Goal: Transaction & Acquisition: Obtain resource

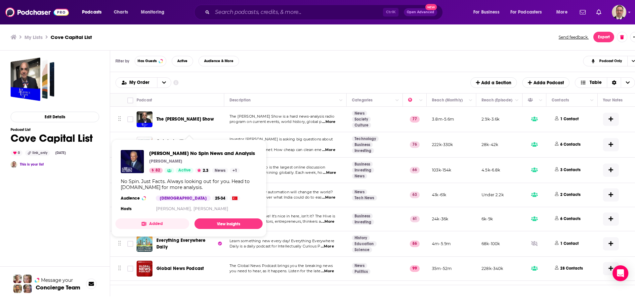
scroll to position [1356, 0]
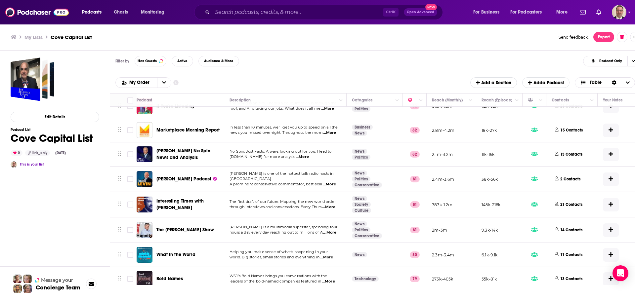
click at [298, 154] on span "...More" at bounding box center [302, 156] width 13 height 5
click at [286, 154] on span "[DOMAIN_NAME] for more analysis" at bounding box center [262, 156] width 65 height 5
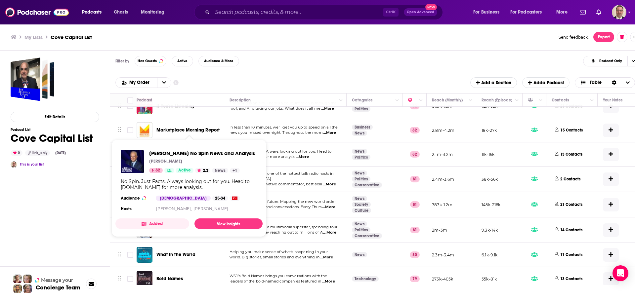
click at [184, 148] on span "[PERSON_NAME] No Spin News and Analysis" at bounding box center [183, 154] width 54 height 12
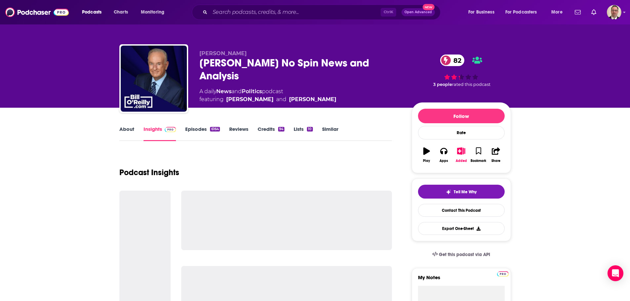
click at [192, 126] on link "Episodes 6164" at bounding box center [202, 133] width 34 height 15
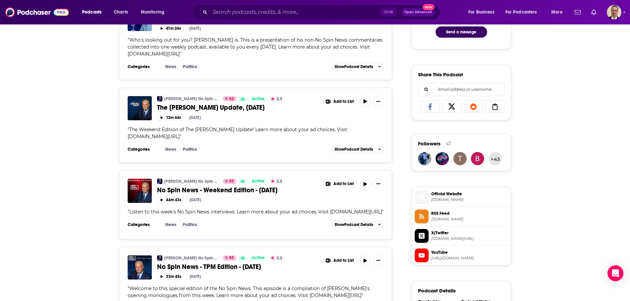
scroll to position [397, 0]
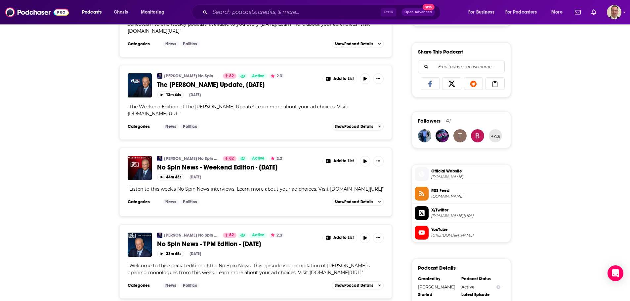
click at [187, 163] on span "No Spin News - Weekend Edition - October 4, 2025" at bounding box center [217, 167] width 120 height 8
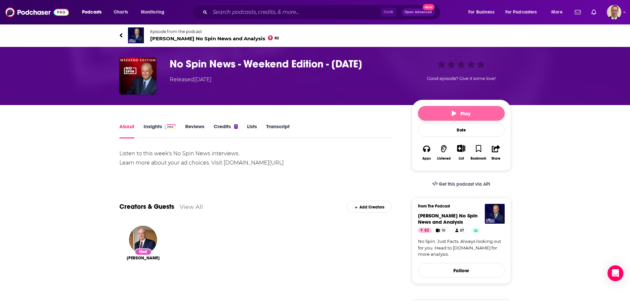
click at [444, 119] on button "Play" at bounding box center [461, 113] width 87 height 15
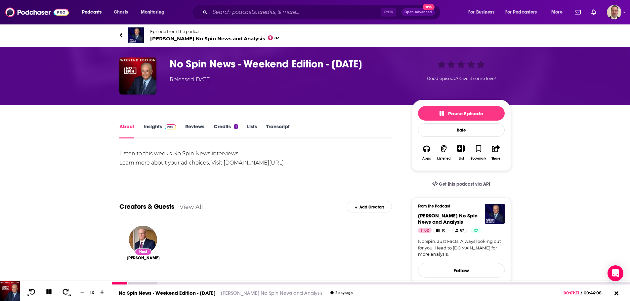
click at [138, 282] on div at bounding box center [371, 283] width 518 height 3
click at [137, 282] on div at bounding box center [134, 283] width 45 height 3
click at [140, 283] on div at bounding box center [143, 283] width 62 height 3
click at [138, 283] on div at bounding box center [126, 283] width 28 height 3
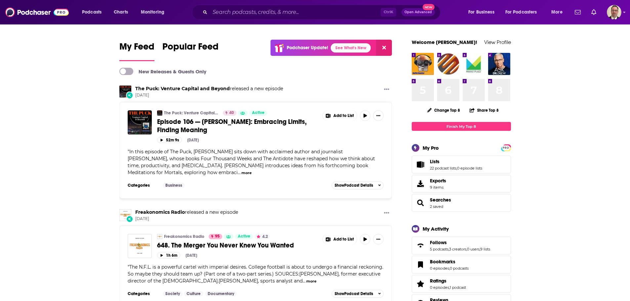
click at [428, 163] on span "Lists 22 podcast lists , 0 episode lists" at bounding box center [461, 165] width 99 height 18
click at [445, 167] on link "22 podcast lists" at bounding box center [443, 168] width 26 height 5
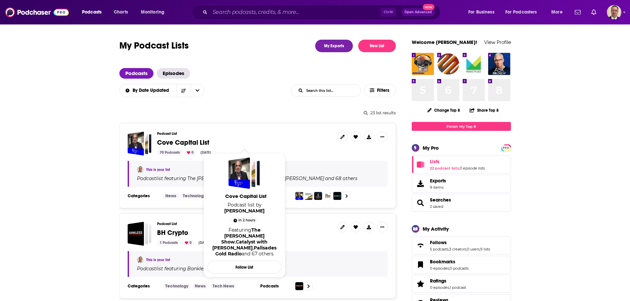
click at [178, 146] on span "Cove Capital List" at bounding box center [183, 143] width 52 height 8
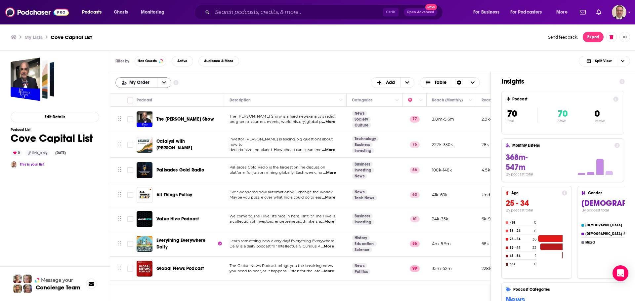
click at [143, 82] on span "My Order" at bounding box center [140, 82] width 22 height 5
click at [241, 83] on div "My Order My Order Alphabetical Power Score Customize Your List Order Select the…" at bounding box center [300, 82] width 370 height 11
click at [129, 121] on input "Toggle select row" at bounding box center [130, 119] width 6 height 6
checkbox input "true"
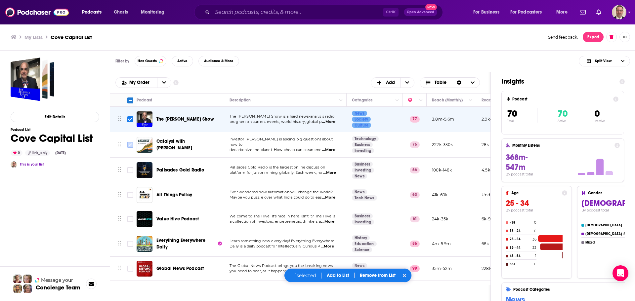
click at [129, 146] on input "Toggle select row" at bounding box center [130, 145] width 6 height 6
checkbox input "true"
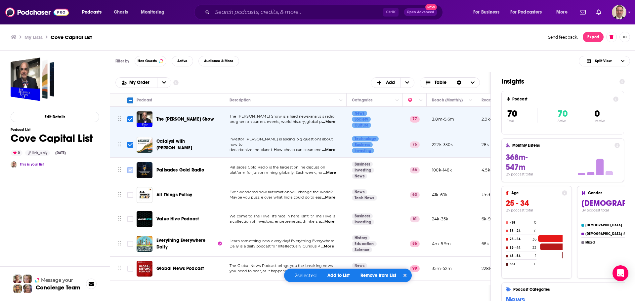
click at [131, 171] on input "Toggle select row" at bounding box center [130, 170] width 6 height 6
checkbox input "true"
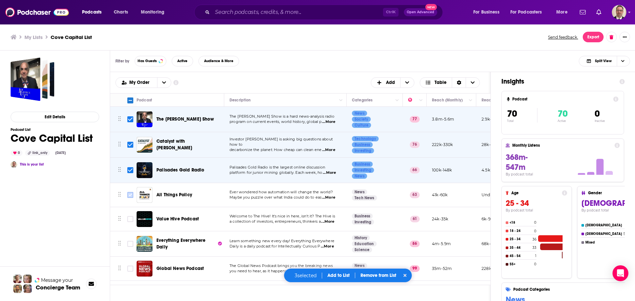
click at [131, 196] on input "Toggle select row" at bounding box center [130, 195] width 6 height 6
checkbox input "true"
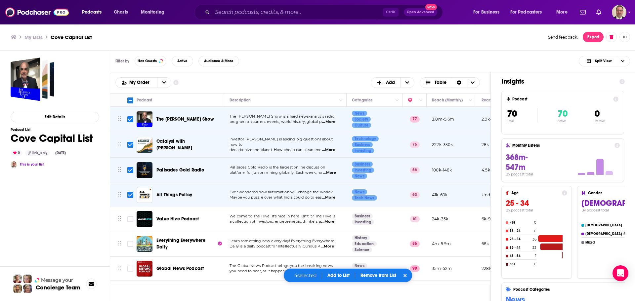
click at [131, 219] on input "Toggle select row" at bounding box center [130, 219] width 6 height 6
checkbox input "true"
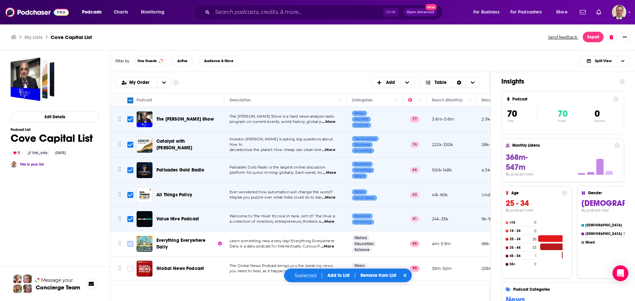
click at [129, 243] on input "Toggle select row" at bounding box center [130, 244] width 6 height 6
checkbox input "true"
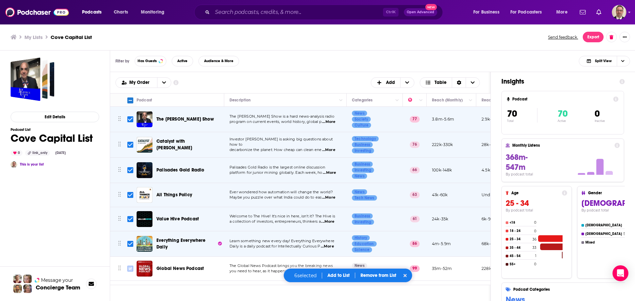
click at [131, 270] on input "Toggle select row" at bounding box center [130, 269] width 6 height 6
checkbox input "true"
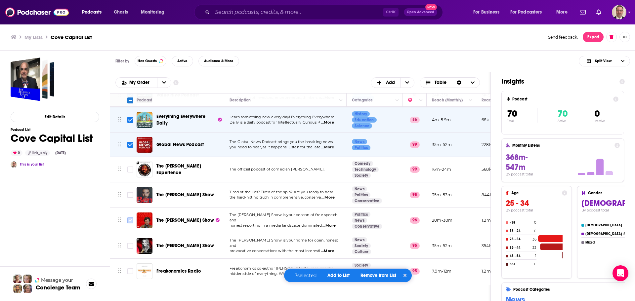
scroll to position [165, 0]
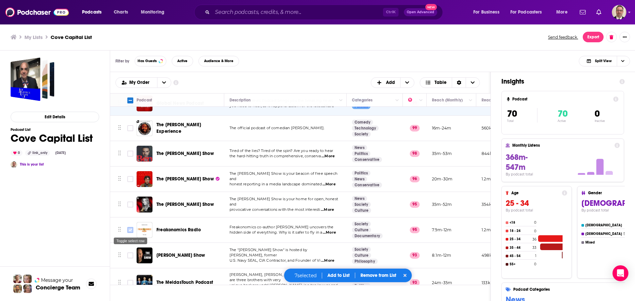
click at [132, 231] on input "Toggle select row" at bounding box center [130, 230] width 6 height 6
checkbox input "true"
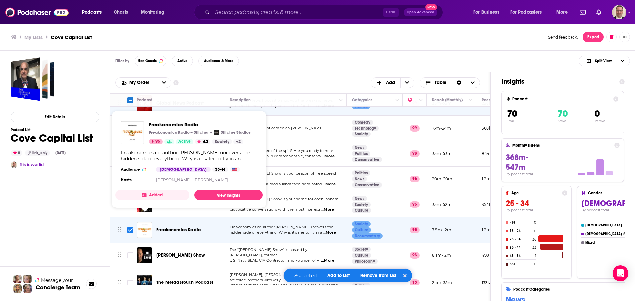
scroll to position [232, 0]
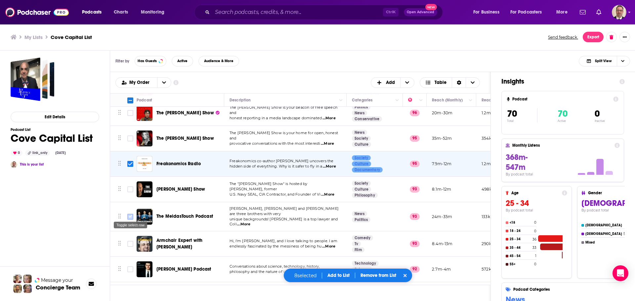
click at [130, 216] on input "Toggle select row" at bounding box center [130, 217] width 6 height 6
checkbox input "true"
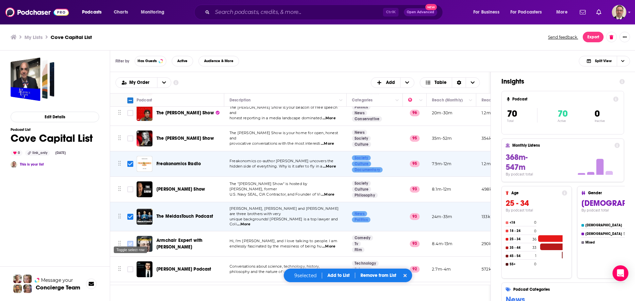
click at [130, 241] on input "Toggle select row" at bounding box center [130, 244] width 6 height 6
checkbox input "true"
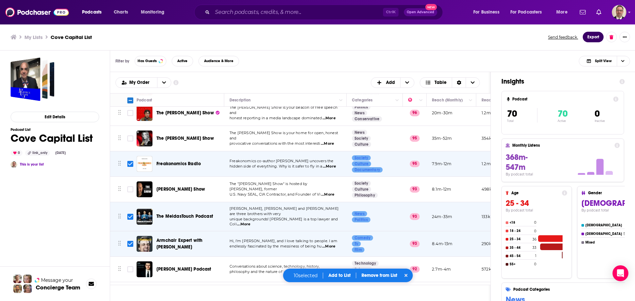
click at [595, 36] on button "Export" at bounding box center [593, 37] width 21 height 11
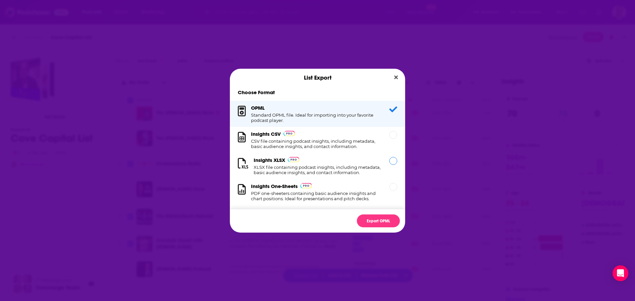
click at [329, 168] on h1 "XLSX file containing podcast insights, including metadata, basic audience insig…" at bounding box center [318, 170] width 128 height 11
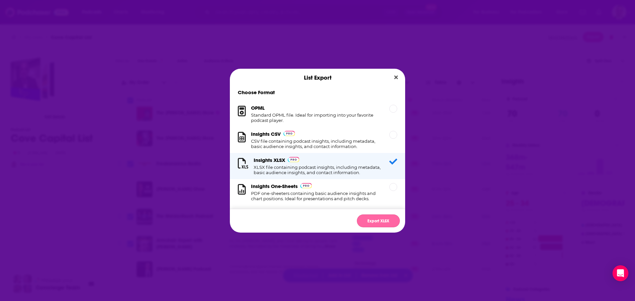
click at [370, 221] on button "Export XLSX" at bounding box center [378, 221] width 43 height 13
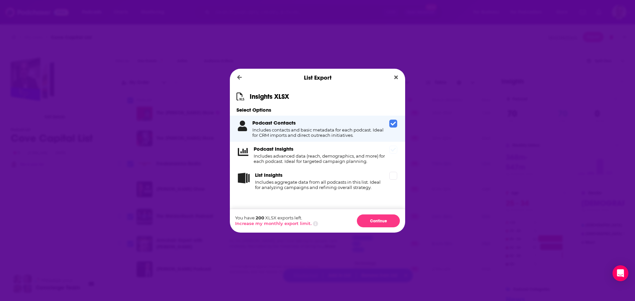
click at [308, 158] on h4 "Includes advanced data (reach, demographics, and more) for each podcast. Ideal …" at bounding box center [320, 158] width 133 height 11
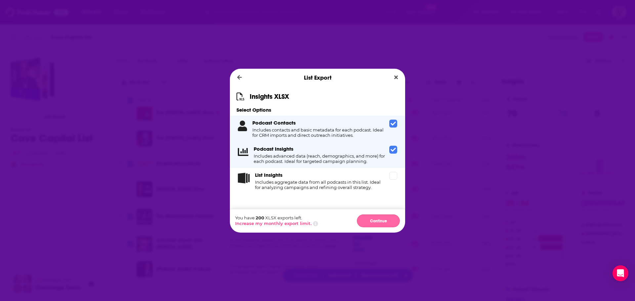
click at [377, 223] on button "Continue" at bounding box center [378, 221] width 43 height 13
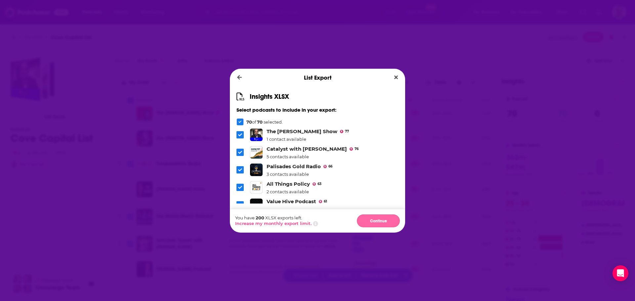
click at [370, 220] on button "Continue" at bounding box center [378, 221] width 43 height 13
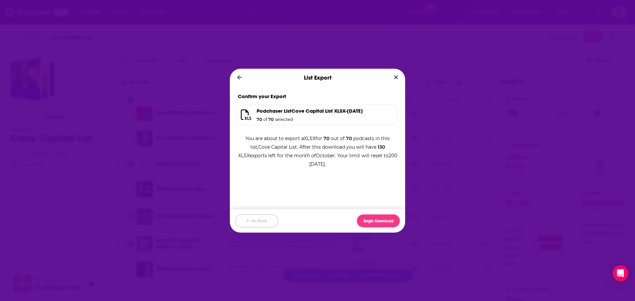
click at [261, 220] on button "Go Back" at bounding box center [256, 221] width 43 height 13
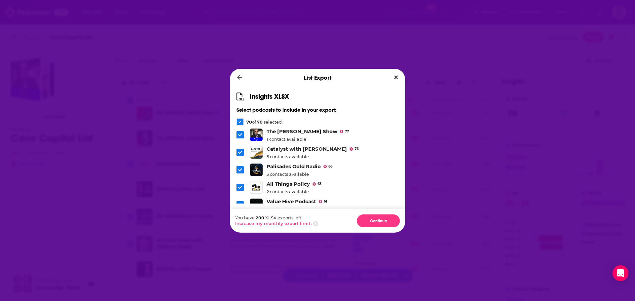
click at [240, 121] on icon "Dialog" at bounding box center [240, 121] width 3 height 3
click at [240, 135] on icon "Dialog" at bounding box center [240, 135] width 4 height 4
click at [240, 155] on label "Dialog" at bounding box center [240, 152] width 7 height 7
click at [241, 170] on icon "Dialog" at bounding box center [240, 170] width 4 height 3
click at [239, 190] on span "Dialog" at bounding box center [240, 188] width 6 height 6
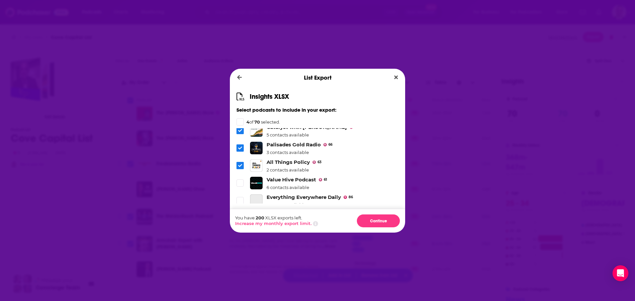
scroll to position [33, 0]
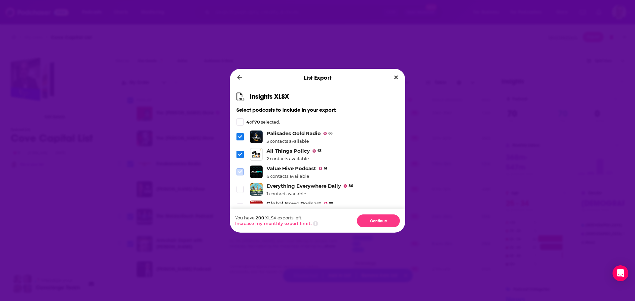
click at [238, 168] on label "Dialog" at bounding box center [240, 171] width 7 height 7
click at [240, 187] on span "Dialog" at bounding box center [240, 190] width 6 height 6
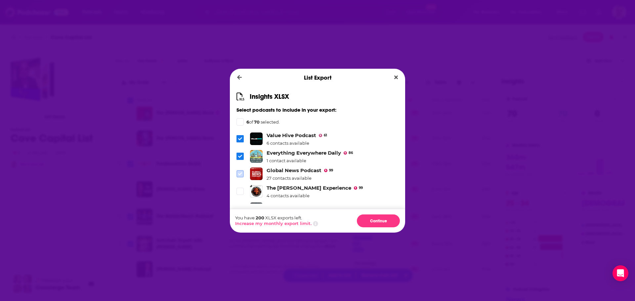
click at [241, 173] on icon "Dialog" at bounding box center [240, 174] width 4 height 4
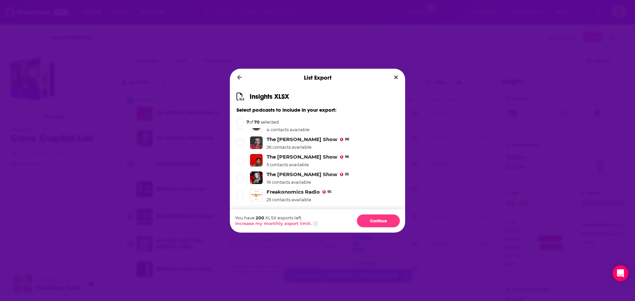
scroll to position [165, 0]
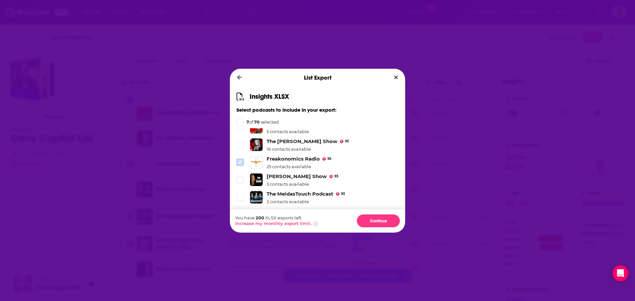
click at [239, 161] on icon "Dialog" at bounding box center [240, 162] width 4 height 4
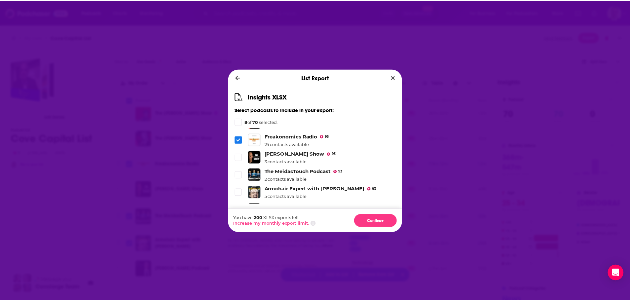
scroll to position [198, 0]
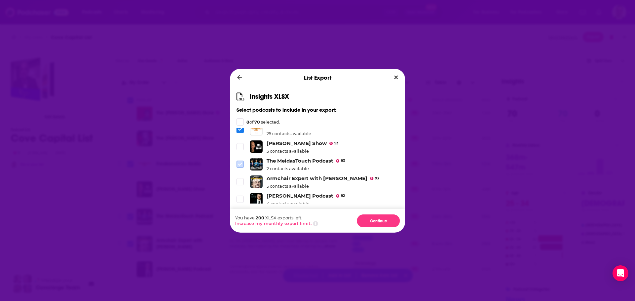
click at [242, 164] on icon "Dialog" at bounding box center [240, 164] width 4 height 3
click at [241, 181] on icon "Dialog" at bounding box center [240, 182] width 4 height 3
click at [239, 200] on icon "Dialog" at bounding box center [240, 199] width 4 height 3
click at [370, 223] on button "Continue" at bounding box center [378, 221] width 43 height 13
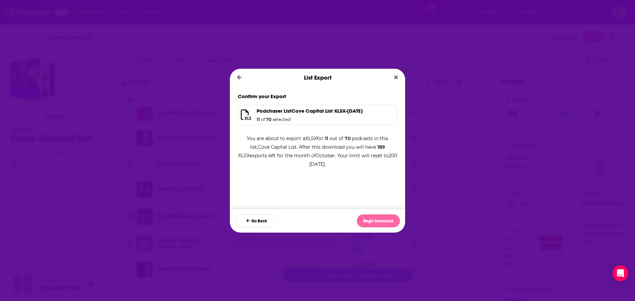
click at [372, 220] on button "Begin Download" at bounding box center [378, 221] width 43 height 13
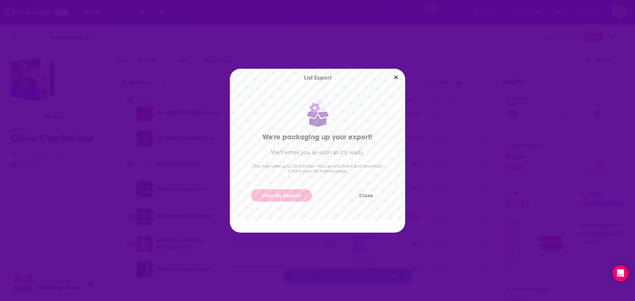
click at [284, 196] on link "View My Exports" at bounding box center [281, 196] width 61 height 12
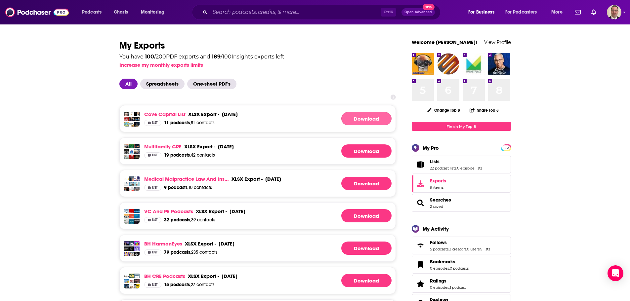
click at [371, 115] on link "Download" at bounding box center [366, 118] width 50 height 13
click at [171, 115] on link "Cove Capital List" at bounding box center [164, 114] width 41 height 6
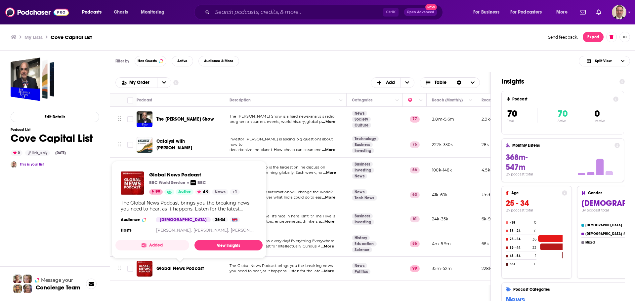
click at [184, 267] on span "Global News Podcast" at bounding box center [179, 269] width 47 height 6
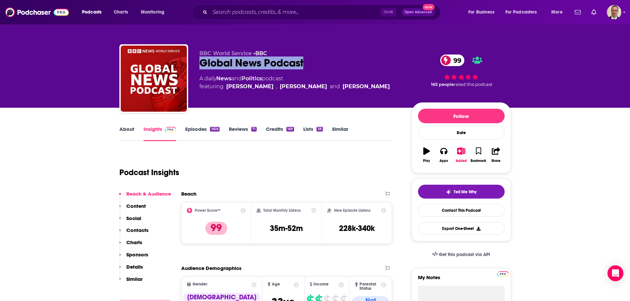
drag, startPoint x: 317, startPoint y: 63, endPoint x: 197, endPoint y: 64, distance: 119.4
click at [197, 64] on div "BBC World Service • BBC Global News Podcast 99 A daily News and Politics podcas…" at bounding box center [315, 79] width 392 height 71
copy h2 "Global News Podcast"
